Goal: Task Accomplishment & Management: Complete application form

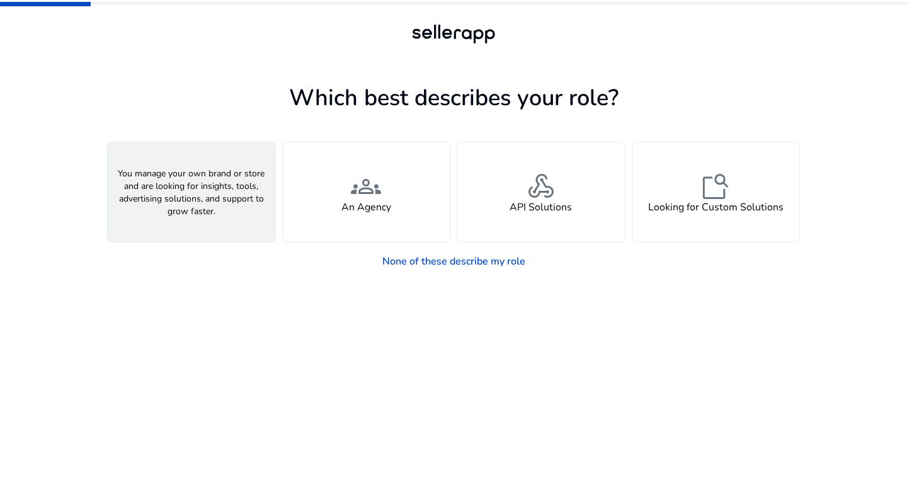
click at [233, 191] on div "person A Seller" at bounding box center [192, 192] width 168 height 100
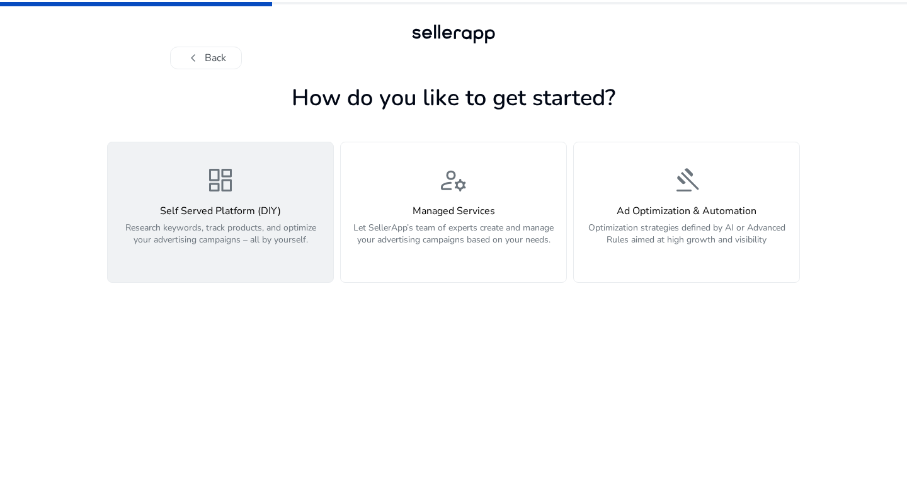
click at [246, 215] on h4 "Self Served Platform (DIY)" at bounding box center [220, 211] width 210 height 12
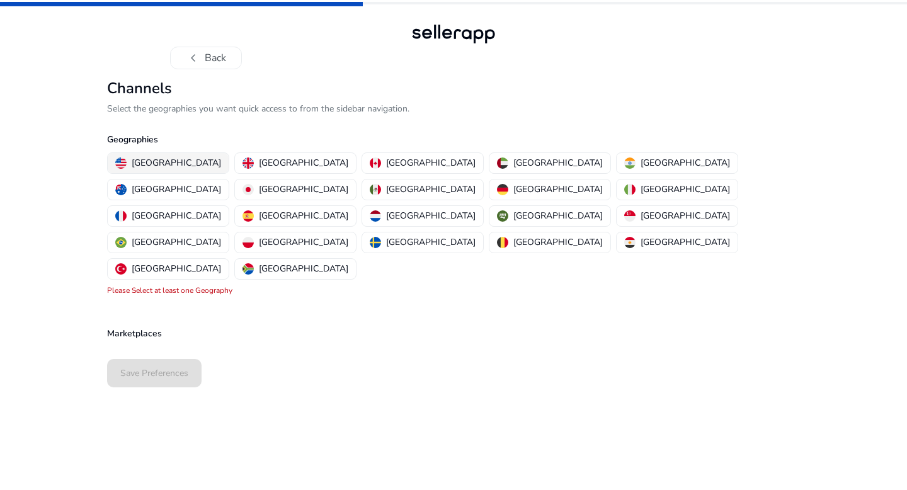
click at [170, 163] on p "[GEOGRAPHIC_DATA]" at bounding box center [176, 162] width 89 height 13
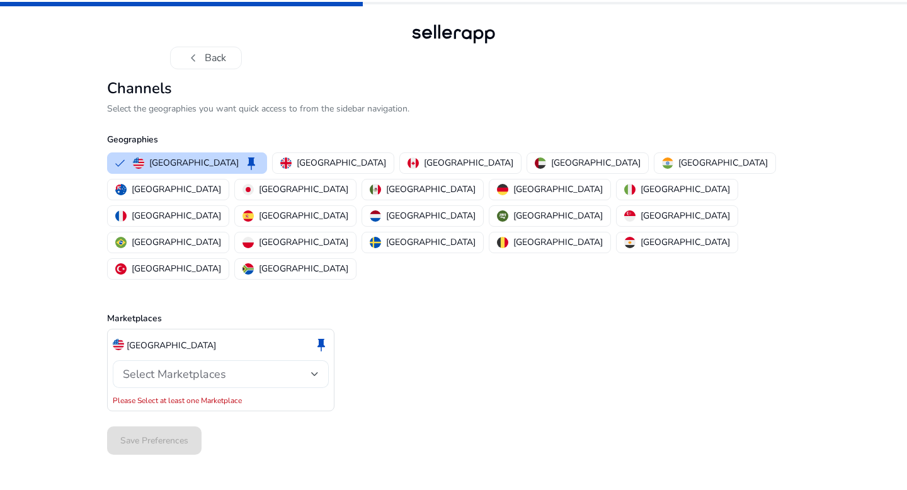
click at [226, 360] on div "Select Marketplaces" at bounding box center [221, 374] width 196 height 28
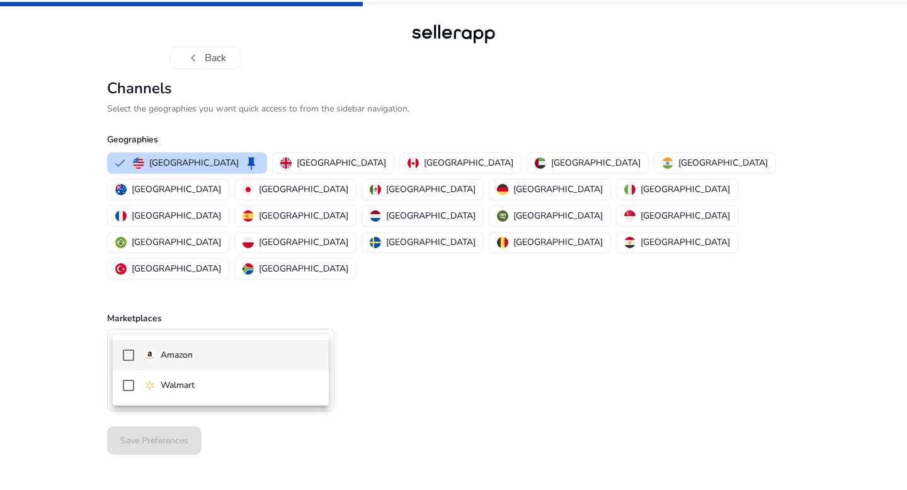
click at [228, 360] on span "Amazon" at bounding box center [231, 355] width 174 height 14
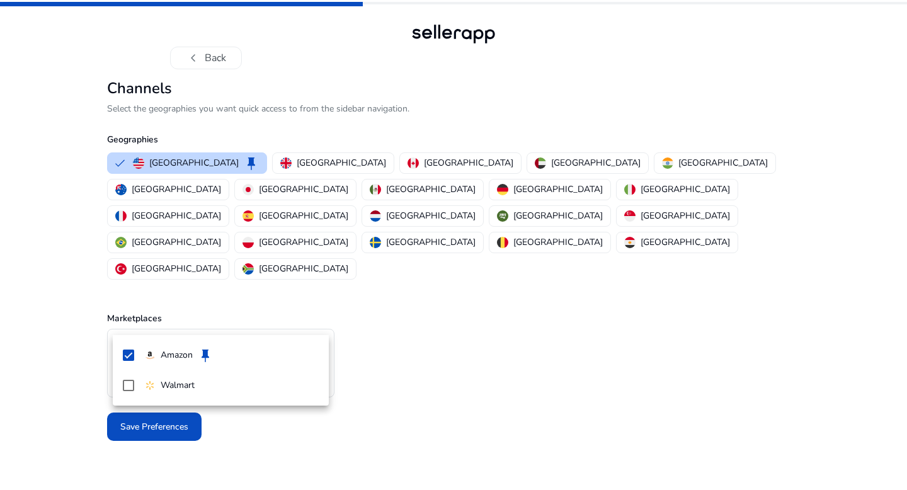
click at [399, 358] on div at bounding box center [453, 245] width 907 height 490
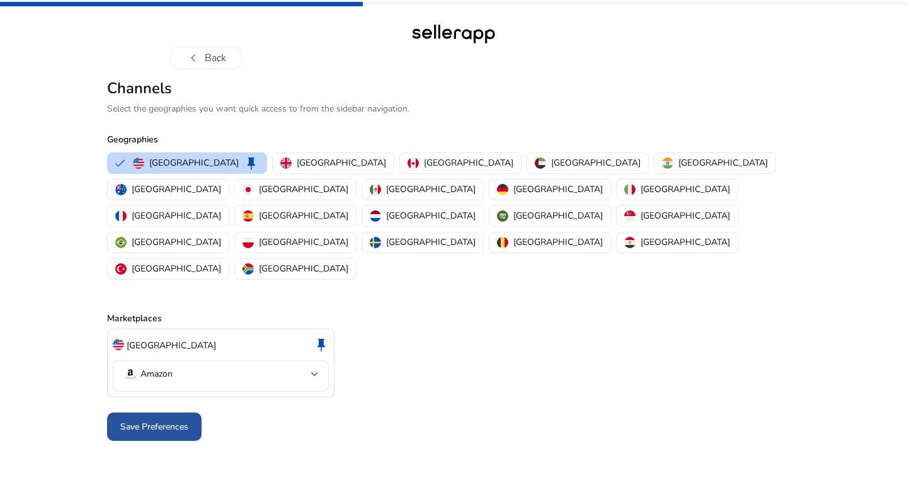
click at [181, 420] on span "Save Preferences" at bounding box center [154, 426] width 68 height 13
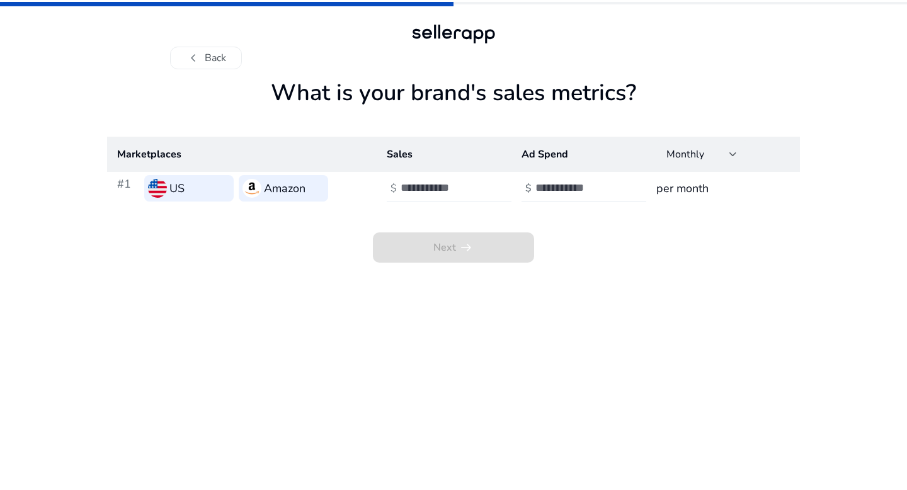
type input "*"
click at [482, 186] on input "*" at bounding box center [443, 188] width 85 height 14
type input "***"
click at [551, 191] on input "number" at bounding box center [577, 188] width 85 height 14
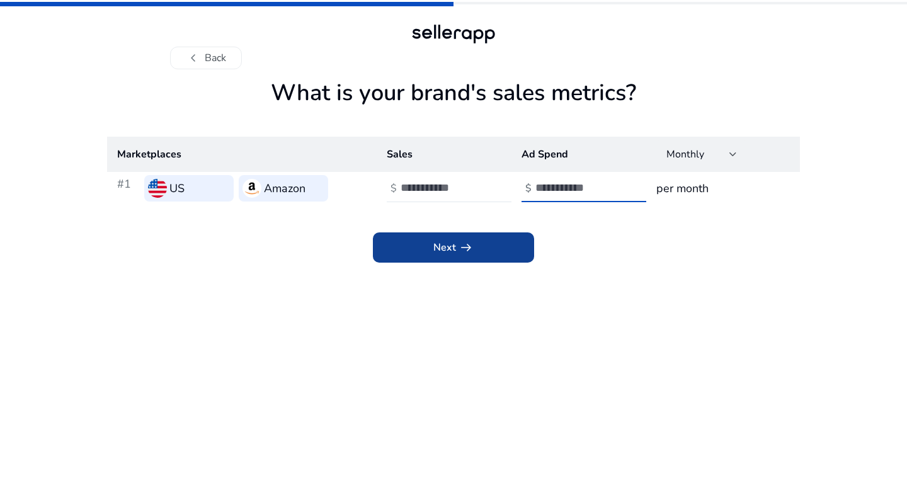
type input "*"
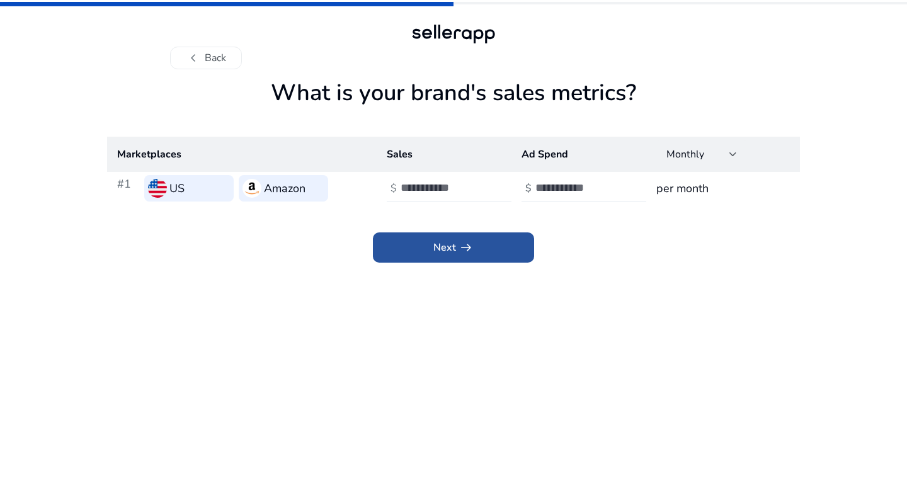
click at [508, 249] on span at bounding box center [453, 247] width 161 height 30
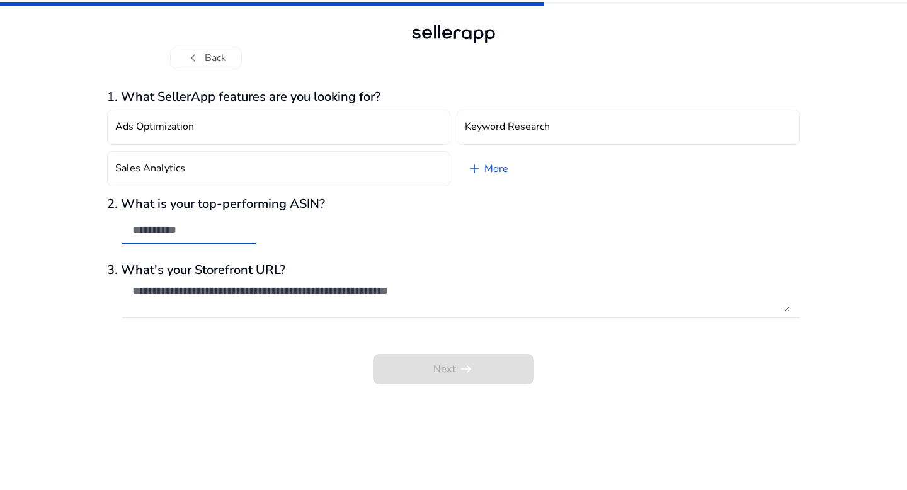
click at [229, 234] on input "text" at bounding box center [188, 230] width 113 height 14
click at [152, 229] on input "text" at bounding box center [188, 230] width 113 height 14
paste input "**********"
type input "**********"
drag, startPoint x: 152, startPoint y: 229, endPoint x: 622, endPoint y: 0, distance: 522.9
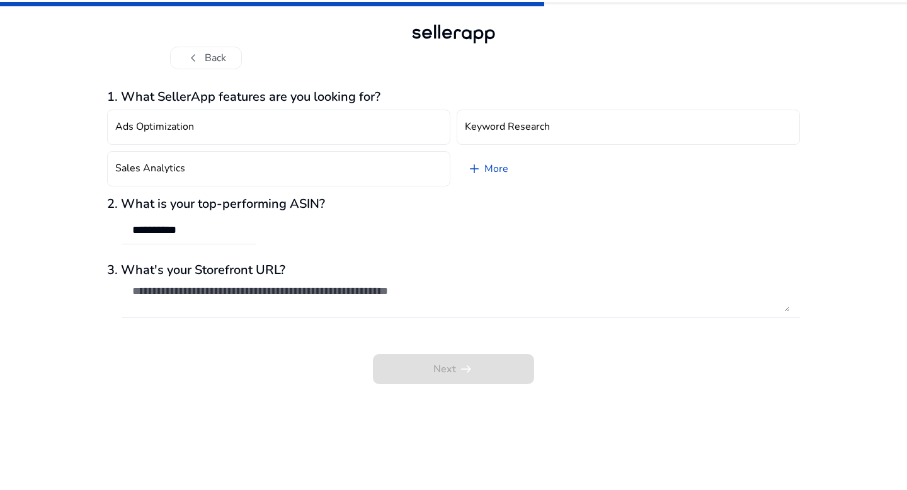
click at [0, 0] on div "**********" at bounding box center [453, 245] width 907 height 490
click at [226, 296] on textarea at bounding box center [461, 298] width 658 height 28
paste textarea "**********"
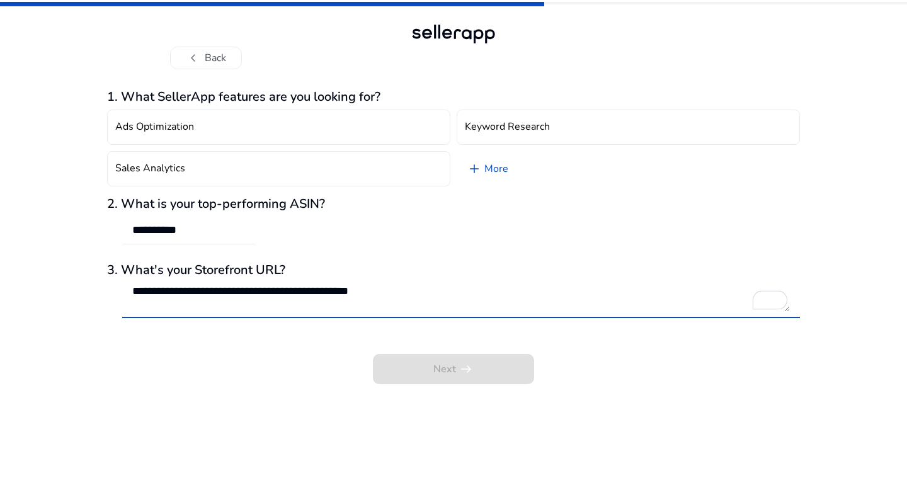
type textarea "**********"
click at [669, 360] on div "Next arrow_right_alt" at bounding box center [453, 360] width 693 height 48
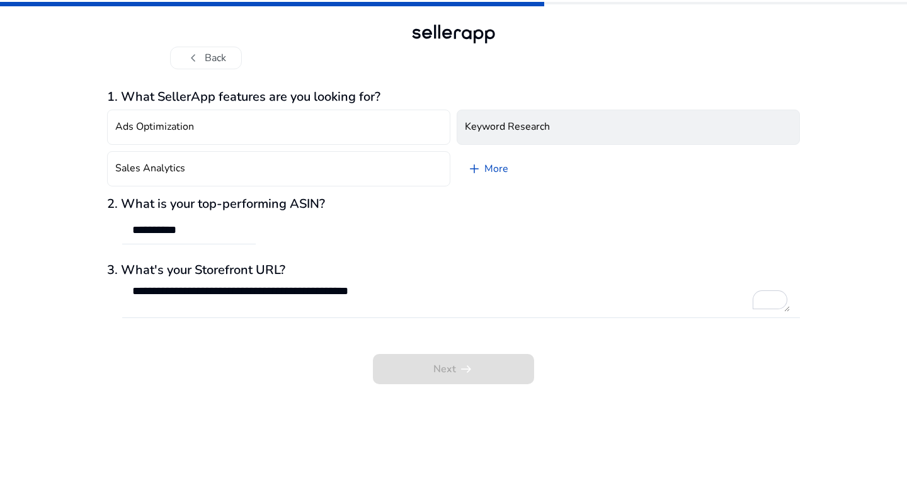
click at [479, 128] on h4 "Keyword Research" at bounding box center [507, 127] width 85 height 12
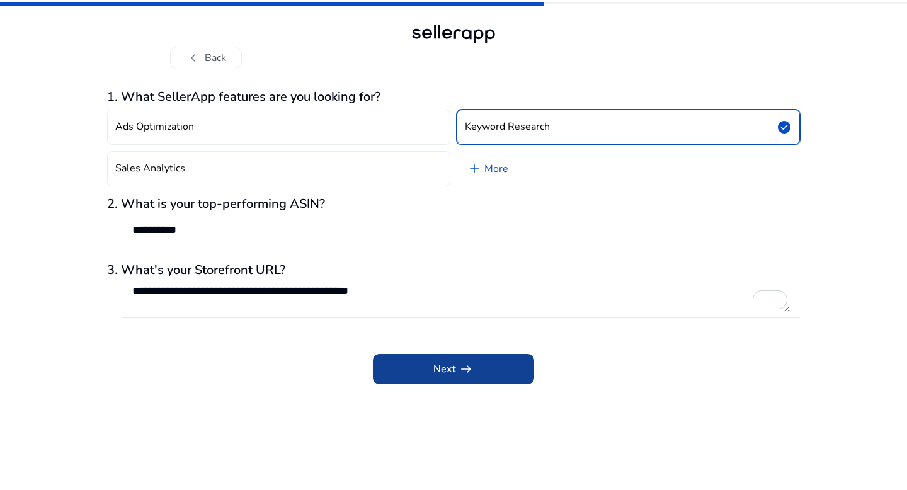
click at [471, 362] on span "arrow_right_alt" at bounding box center [466, 369] width 15 height 15
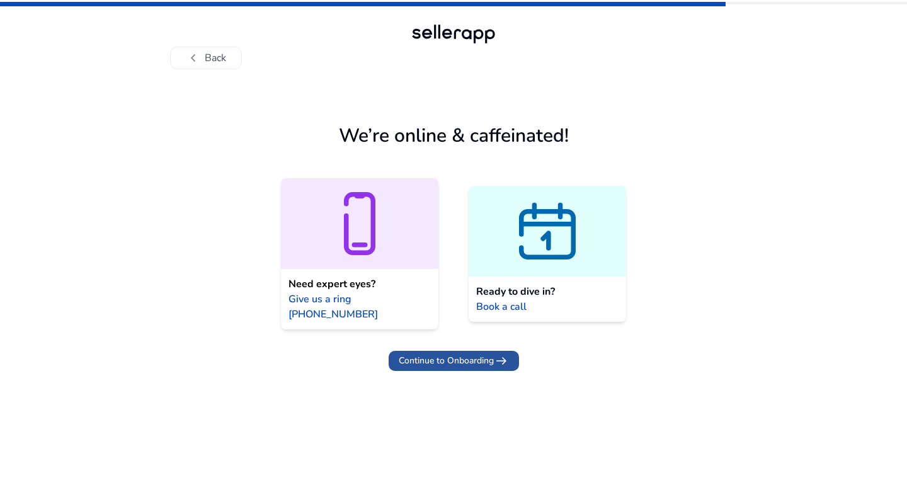
click at [455, 354] on span "Continue to Onboarding" at bounding box center [446, 360] width 95 height 13
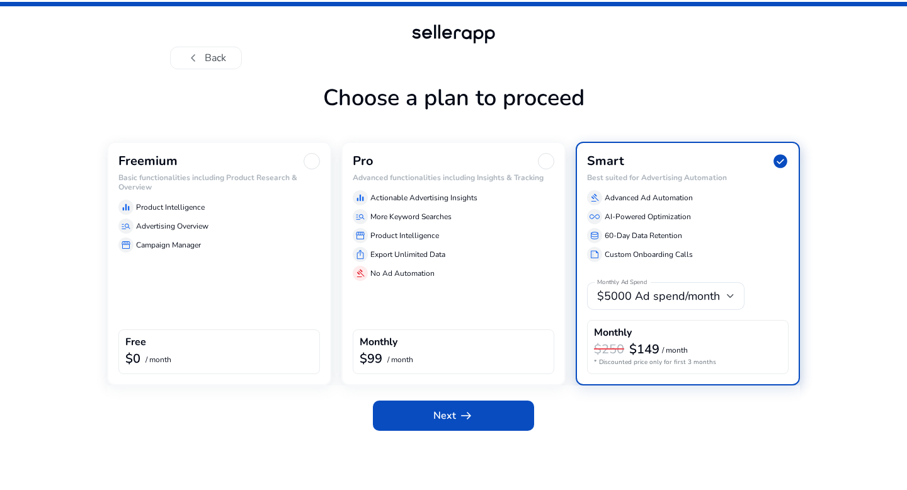
click at [219, 283] on div "Freemium Basic functionalities including Product Research & Overview equalizer …" at bounding box center [219, 264] width 224 height 244
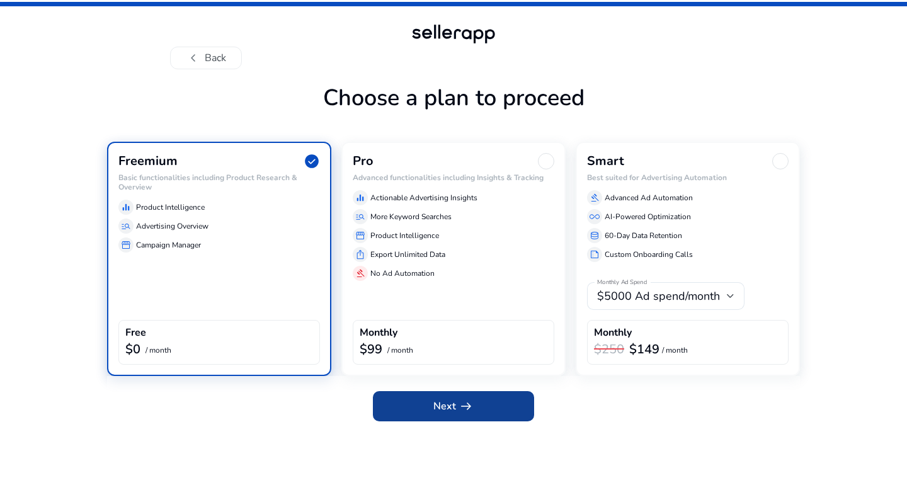
click at [455, 404] on span "Next arrow_right_alt" at bounding box center [453, 406] width 40 height 15
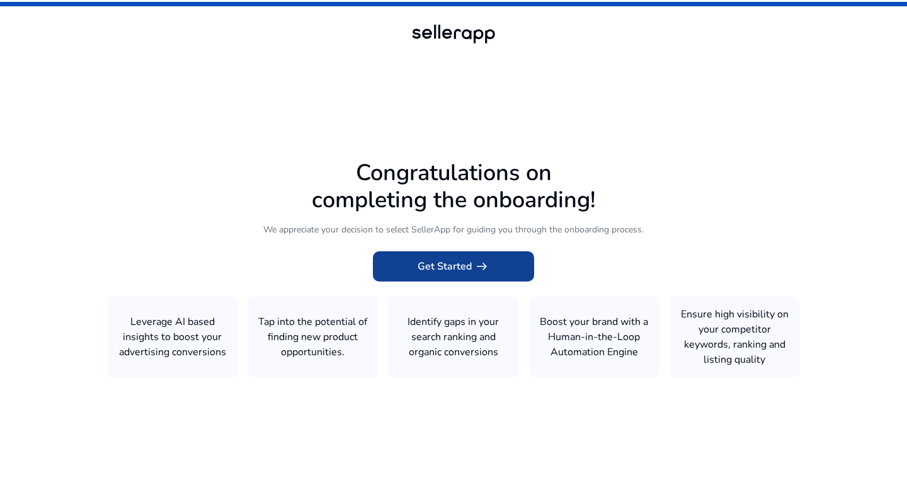
click at [447, 267] on span "Get Started arrow_right_alt" at bounding box center [454, 266] width 72 height 15
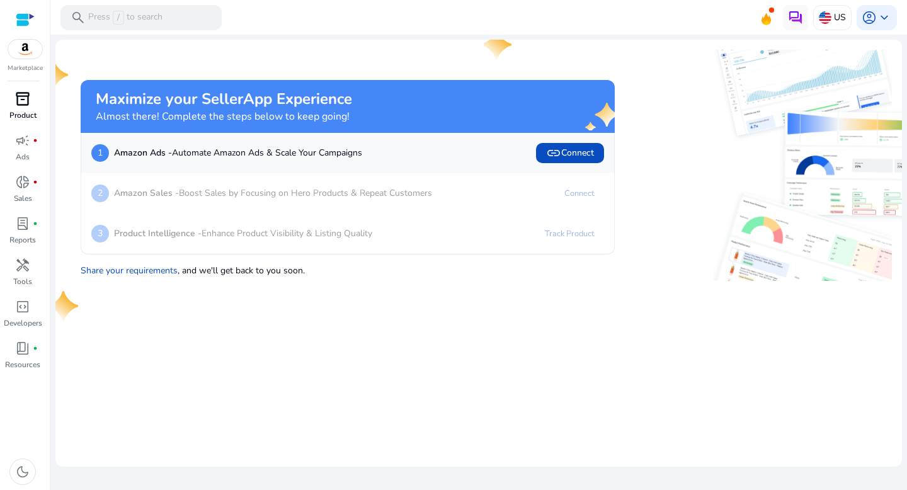
click at [21, 101] on span "inventory_2" at bounding box center [22, 98] width 15 height 15
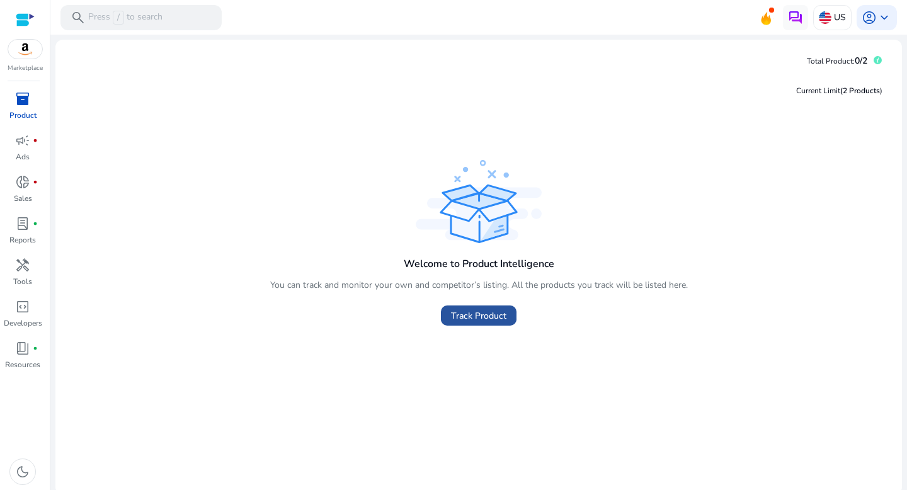
click at [463, 317] on span "Track Product" at bounding box center [478, 315] width 55 height 13
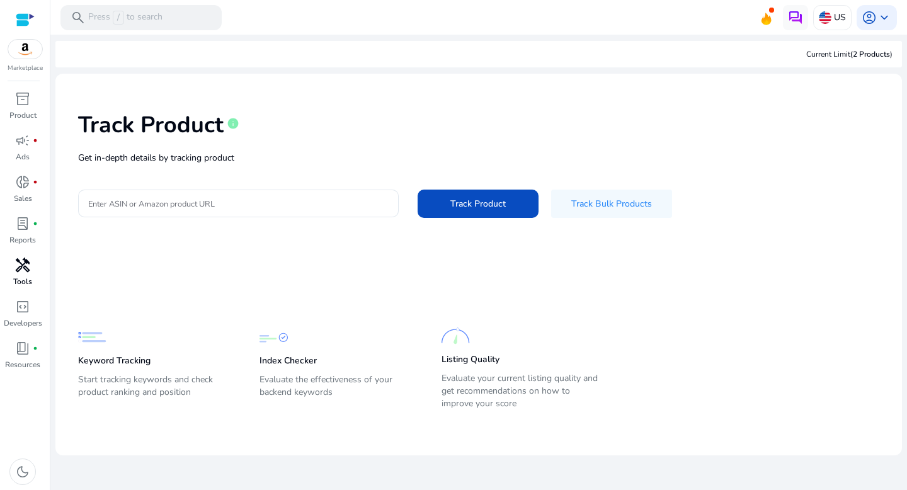
click at [26, 277] on p "Tools" at bounding box center [22, 281] width 19 height 11
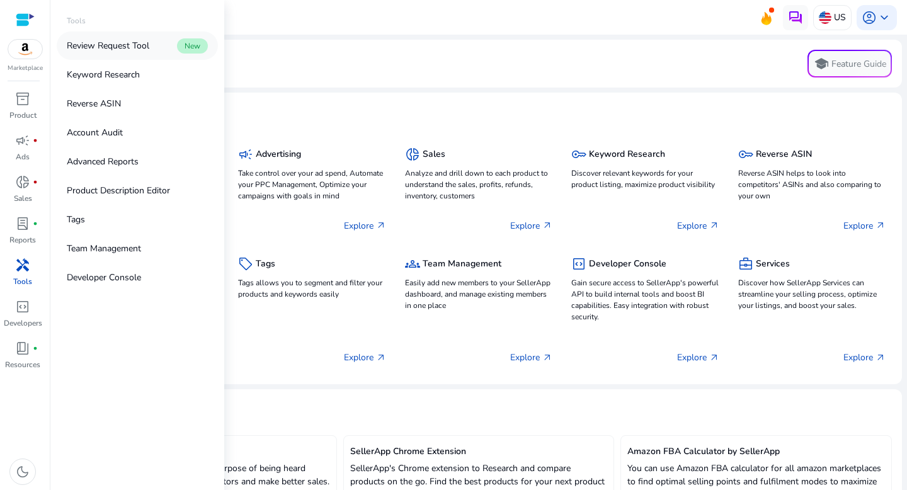
click at [126, 49] on p "Review Request Tool" at bounding box center [108, 45] width 83 height 13
